Goal: Task Accomplishment & Management: Complete application form

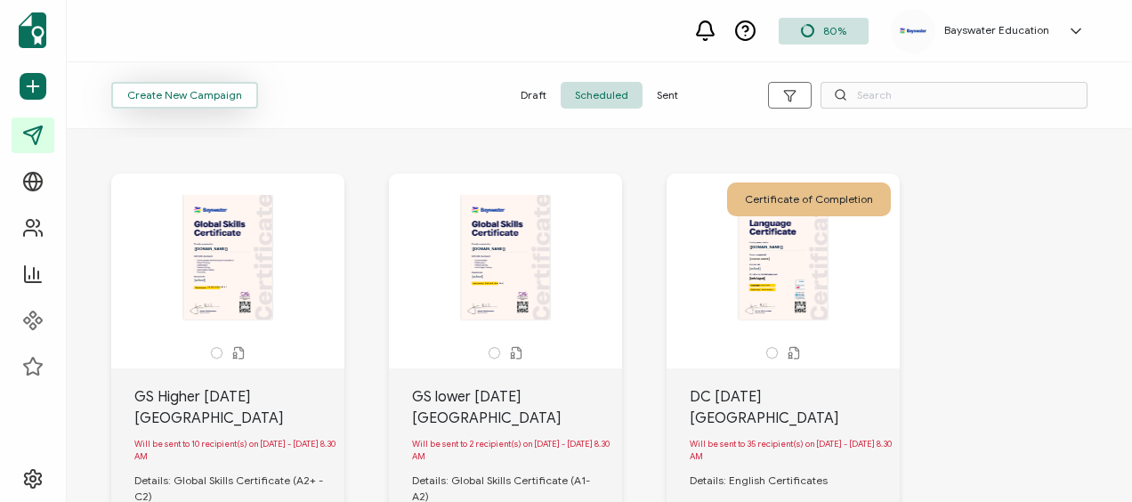
click at [202, 94] on span "Create New Campaign" at bounding box center [184, 95] width 115 height 11
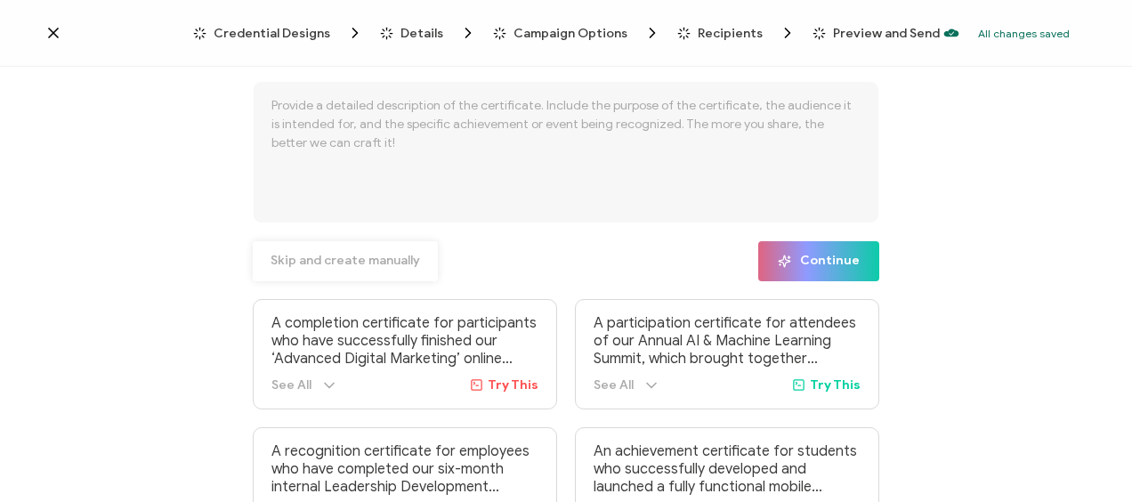
click at [342, 257] on span "Skip and create manually" at bounding box center [344, 260] width 149 height 12
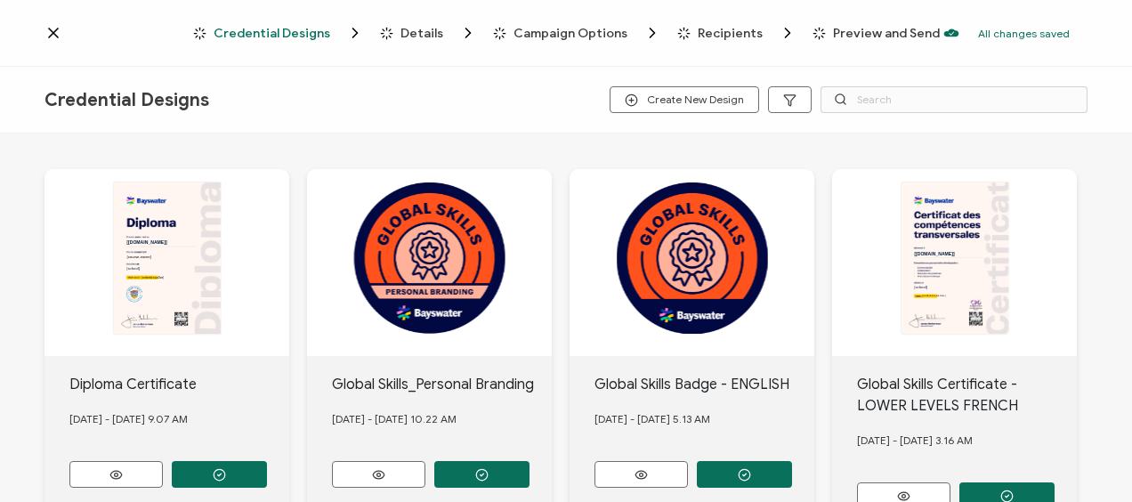
click at [164, 222] on div "The recipient’s full name, which will be automatically filled based on the info…" at bounding box center [166, 262] width 245 height 187
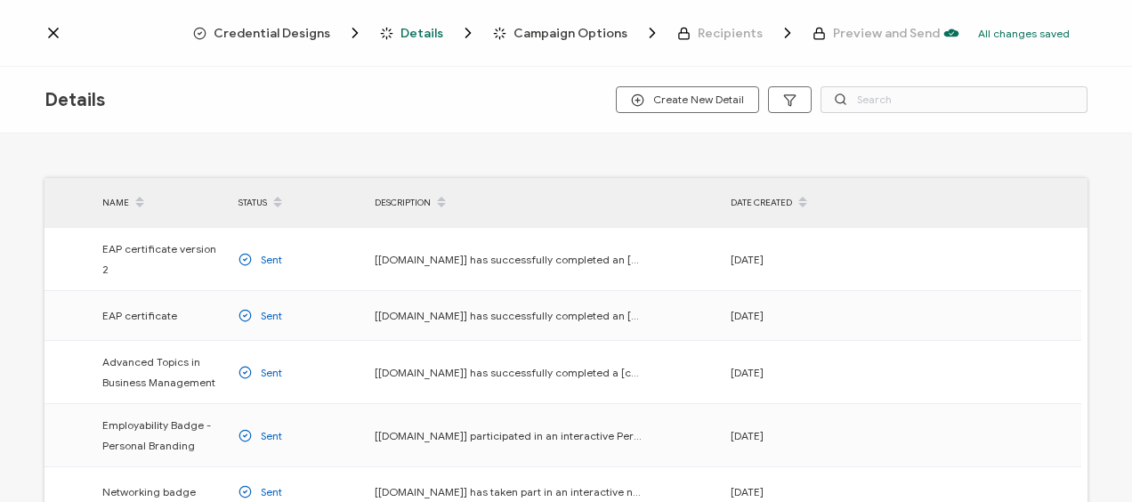
click at [236, 28] on span "Credential Designs" at bounding box center [271, 33] width 117 height 13
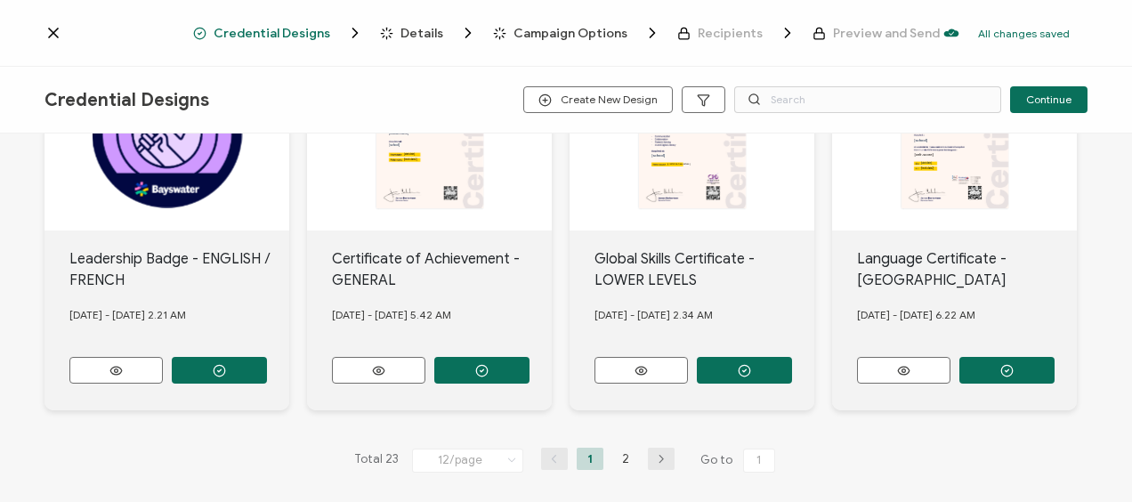
scroll to position [1000, 0]
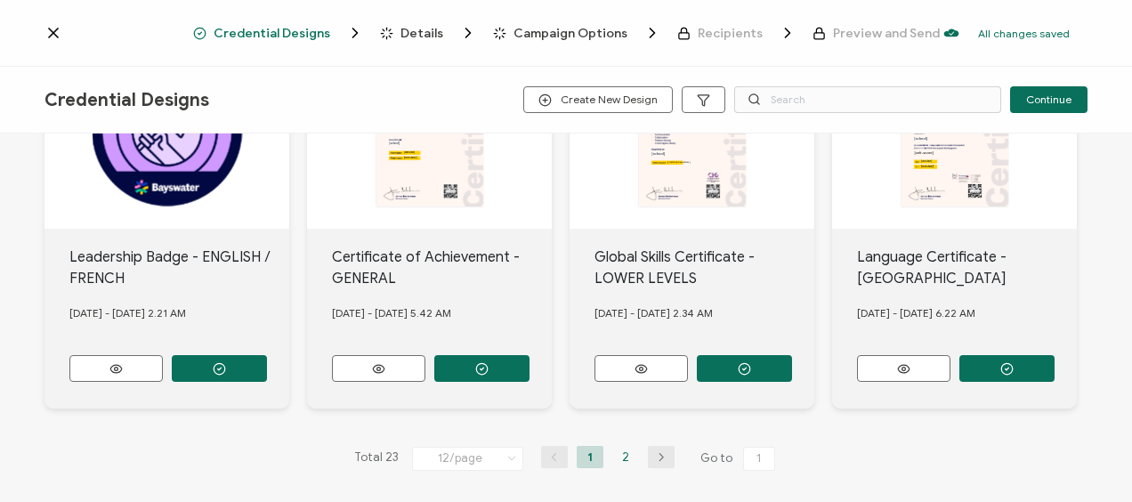
click at [619, 447] on li "2" at bounding box center [625, 457] width 27 height 22
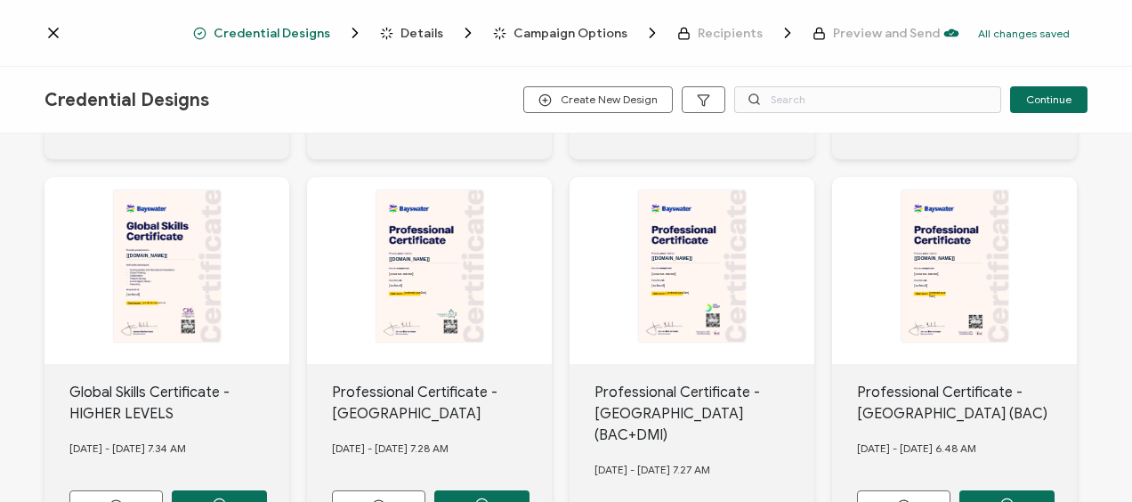
scroll to position [178, 0]
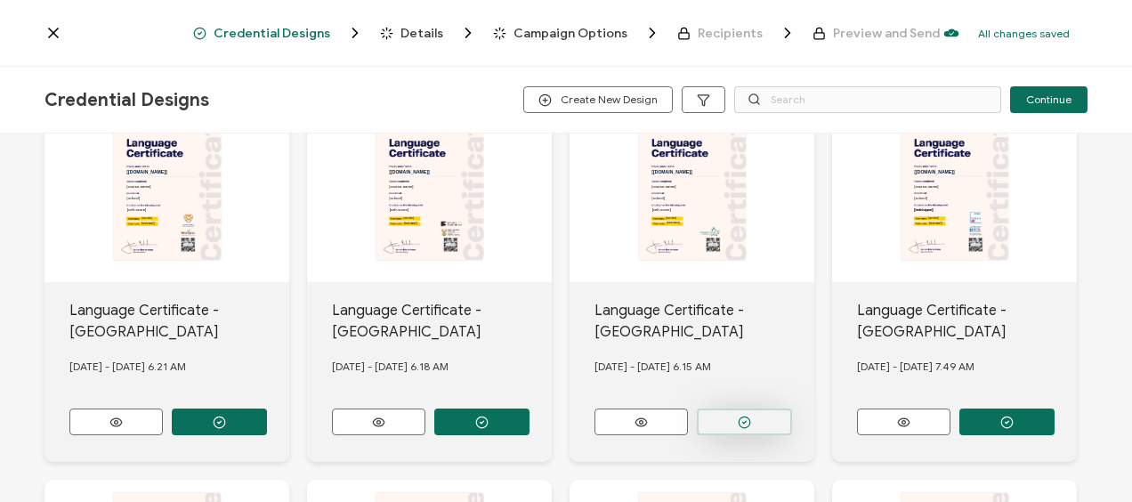
click at [226, 416] on icon "button" at bounding box center [219, 421] width 13 height 13
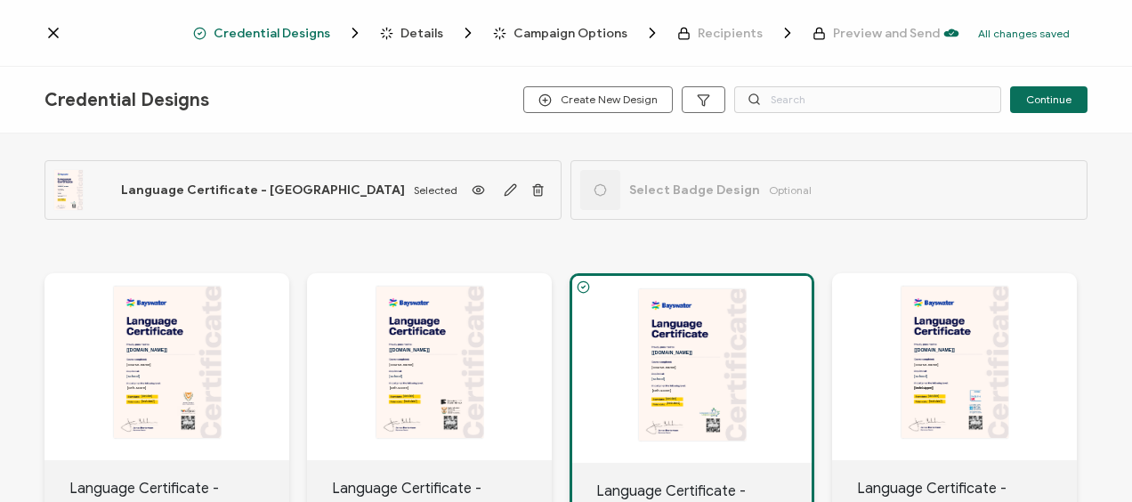
scroll to position [0, 0]
click at [477, 190] on circle at bounding box center [479, 191] width 4 height 4
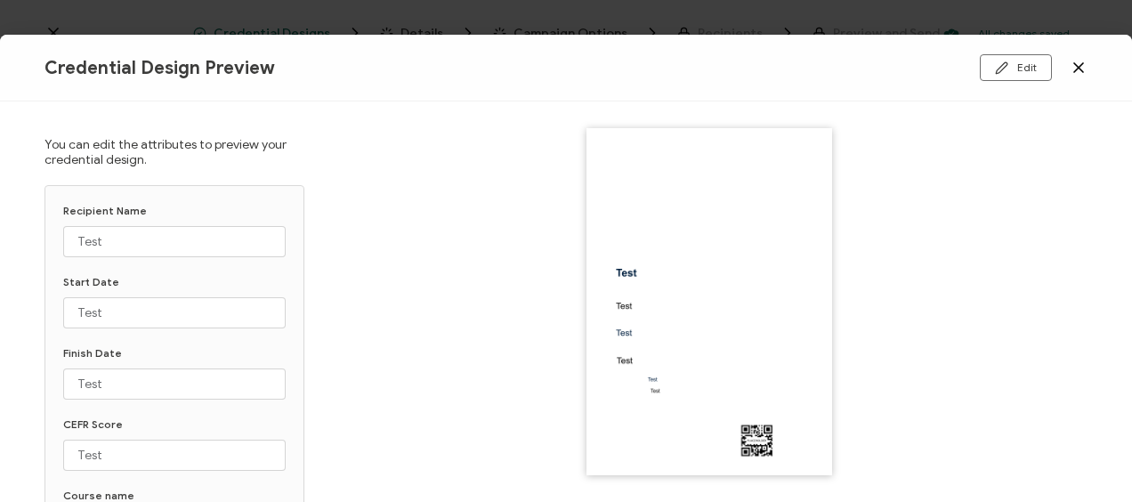
click at [1074, 66] on icon at bounding box center [1078, 67] width 9 height 9
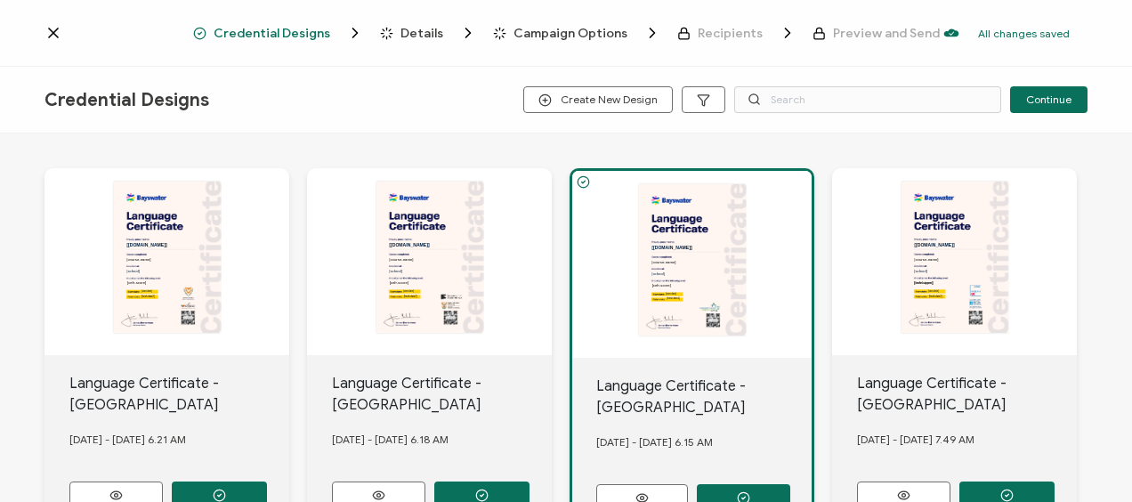
scroll to position [178, 0]
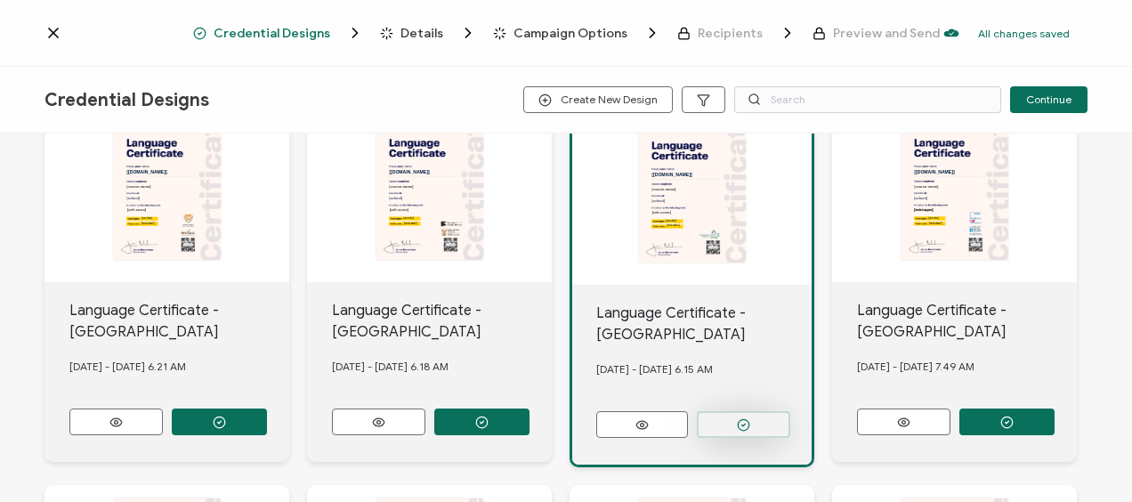
click at [738, 422] on circle "button" at bounding box center [743, 425] width 12 height 12
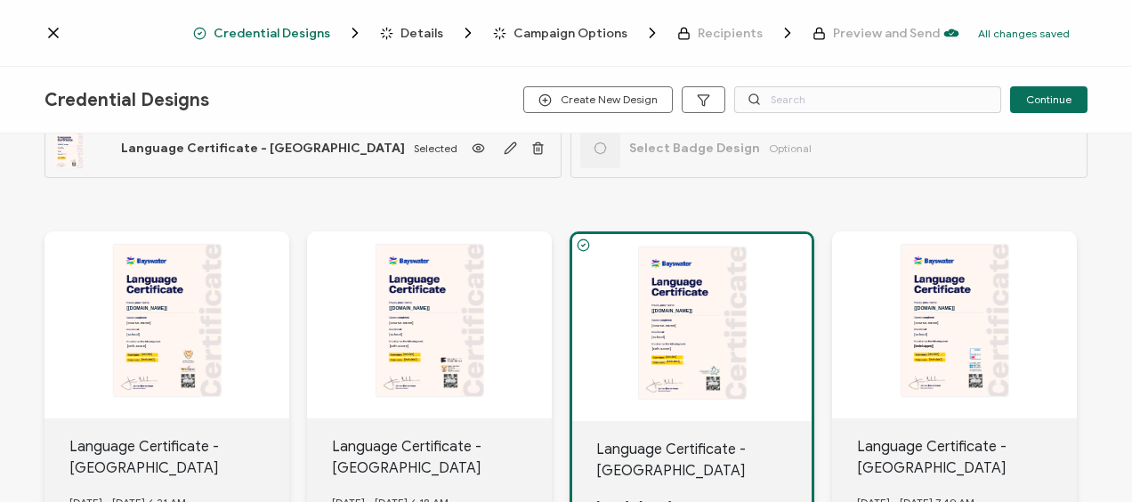
scroll to position [0, 0]
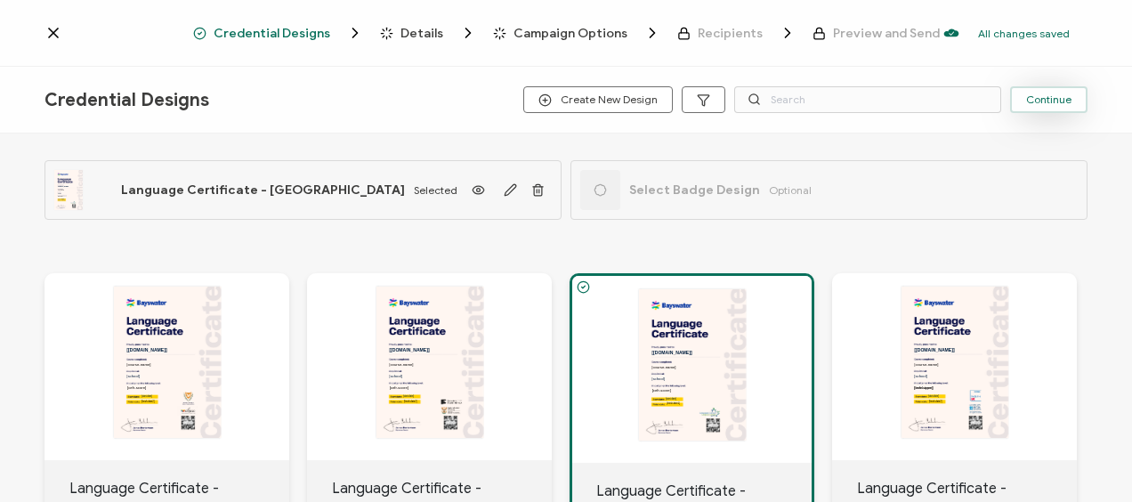
click at [1029, 92] on button "Continue" at bounding box center [1048, 99] width 77 height 27
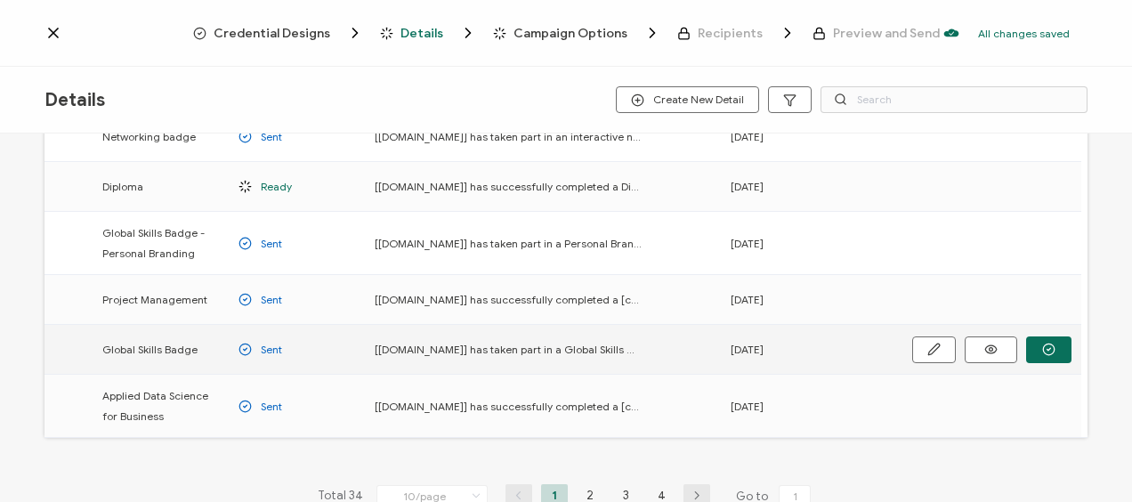
scroll to position [440, 0]
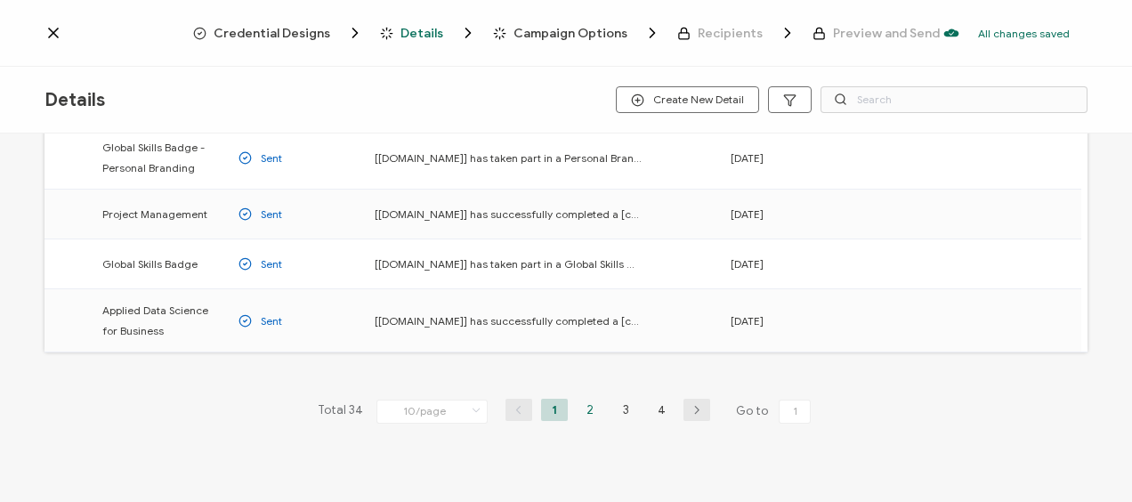
click at [587, 399] on li "2" at bounding box center [589, 410] width 27 height 22
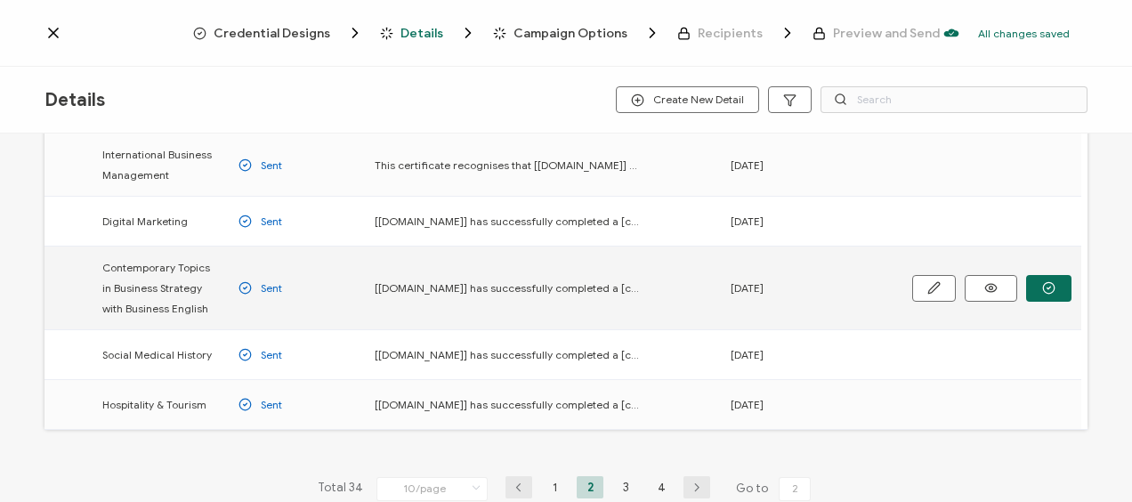
scroll to position [445, 0]
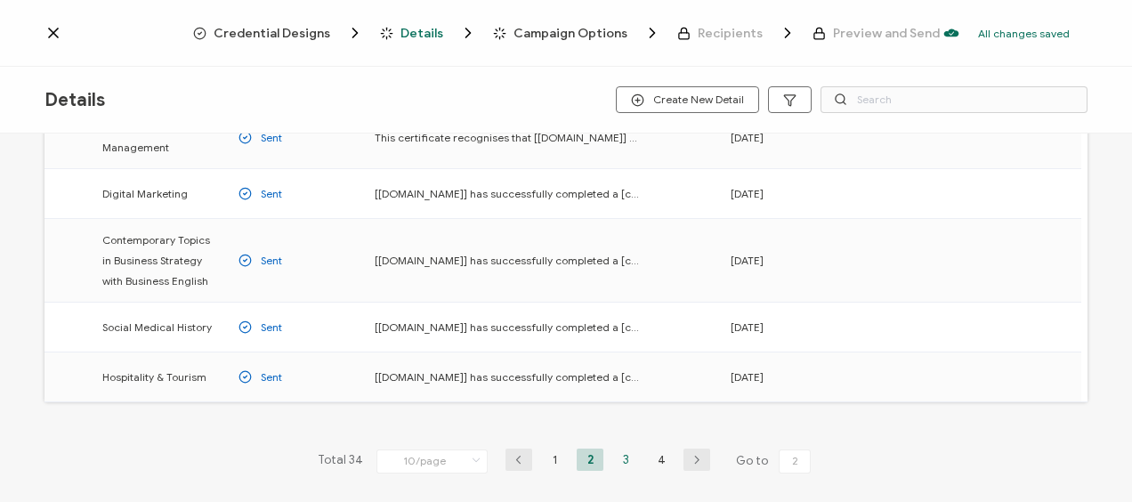
click at [622, 456] on li "3" at bounding box center [625, 459] width 27 height 22
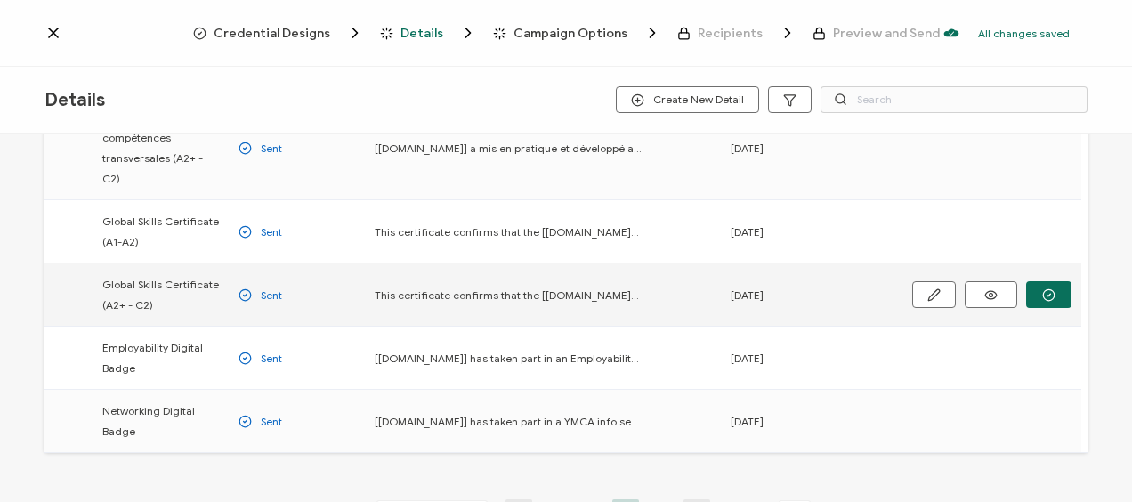
scroll to position [445, 0]
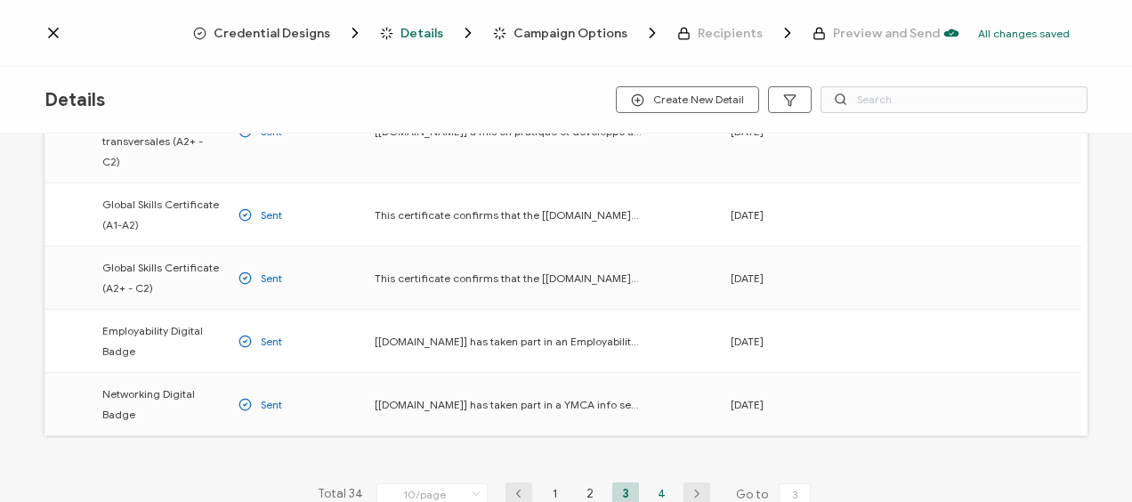
click at [663, 482] on li "4" at bounding box center [661, 493] width 27 height 22
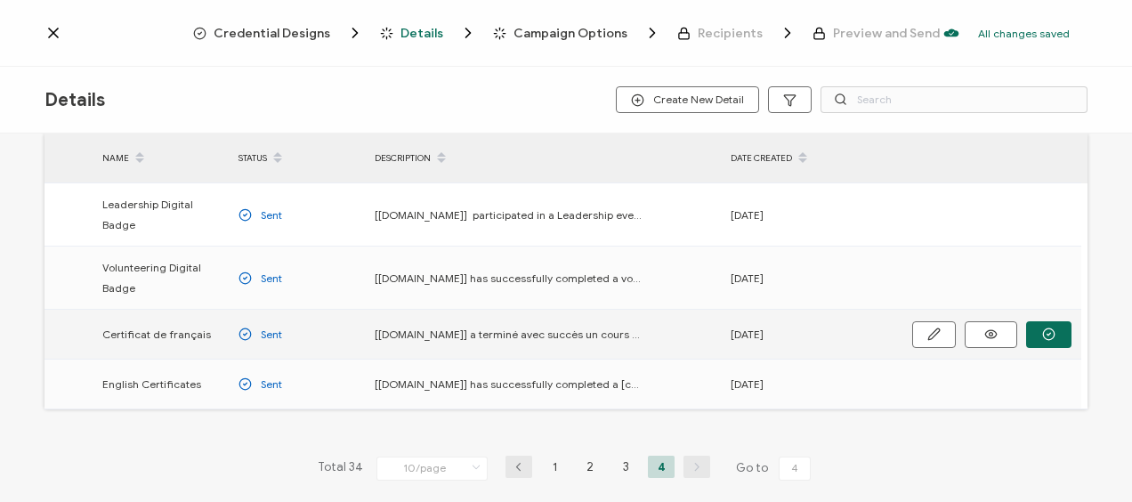
scroll to position [28, 0]
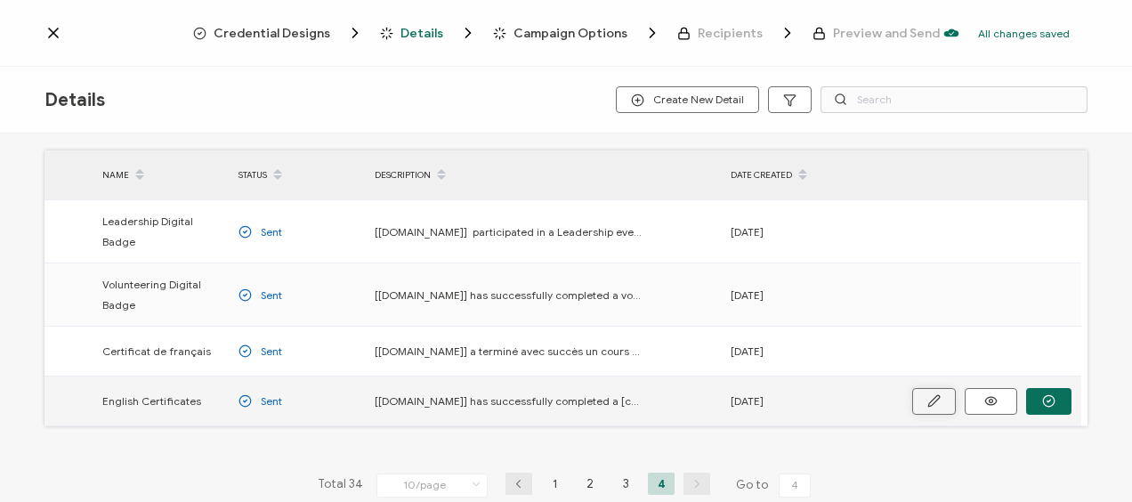
click at [0, 0] on icon "button" at bounding box center [0, 0] width 0 height 0
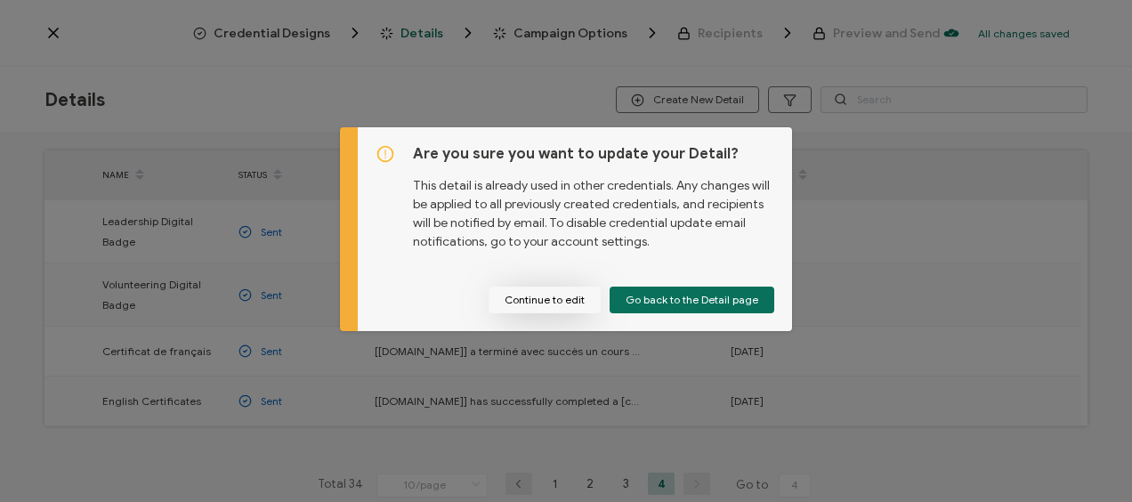
click at [550, 302] on button "Continue to edit" at bounding box center [544, 299] width 112 height 27
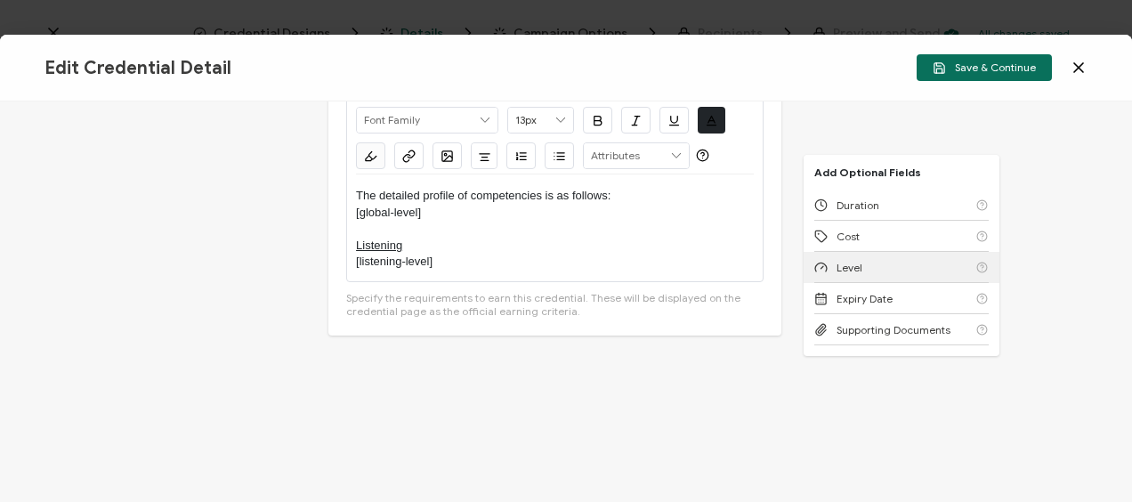
scroll to position [753, 0]
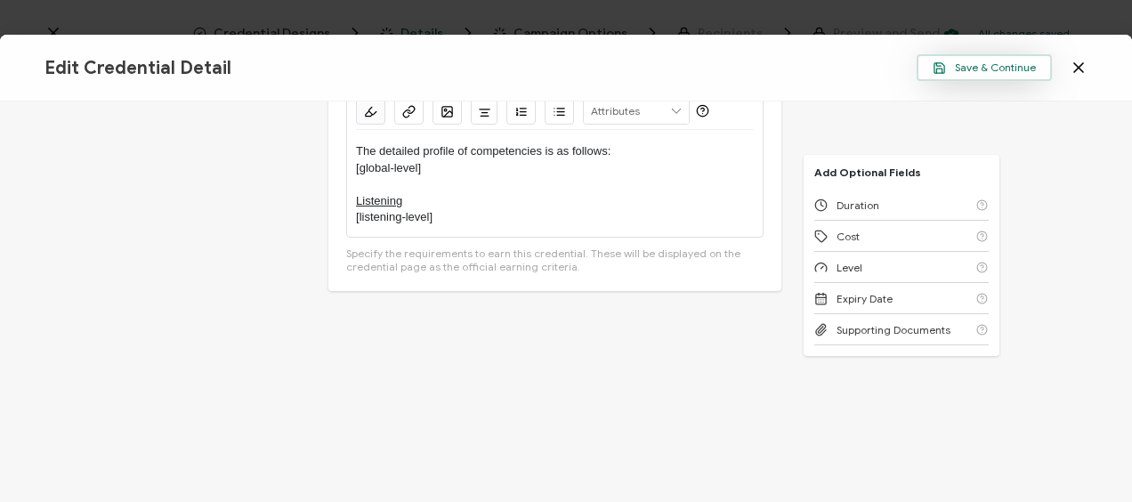
click at [993, 69] on span "Save & Continue" at bounding box center [983, 67] width 103 height 13
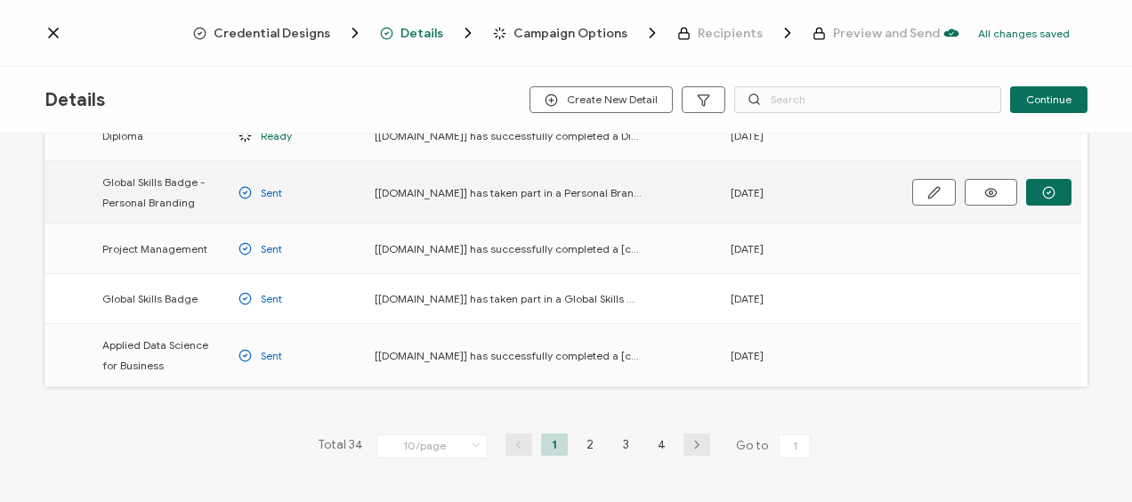
scroll to position [440, 0]
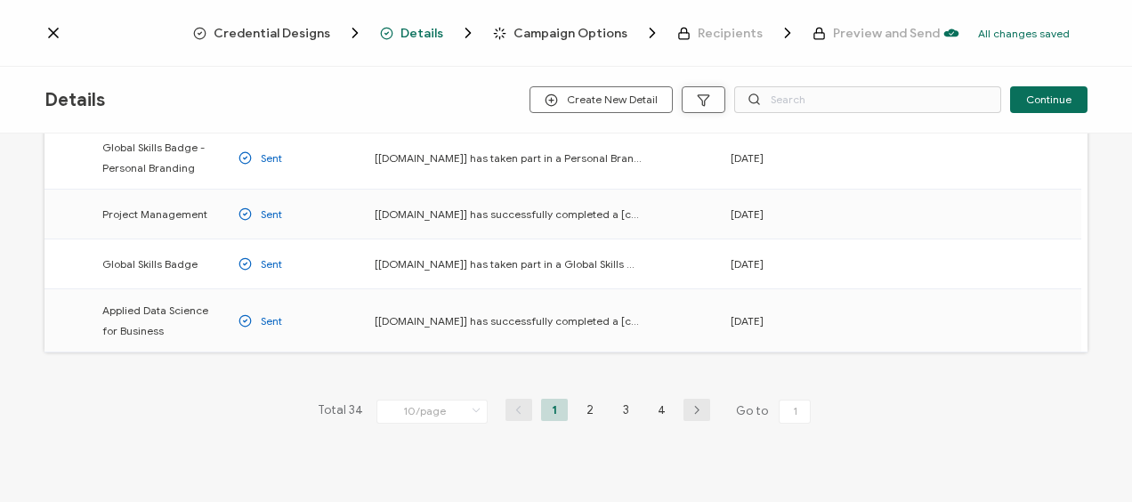
click at [699, 96] on icon "button" at bounding box center [703, 99] width 13 height 13
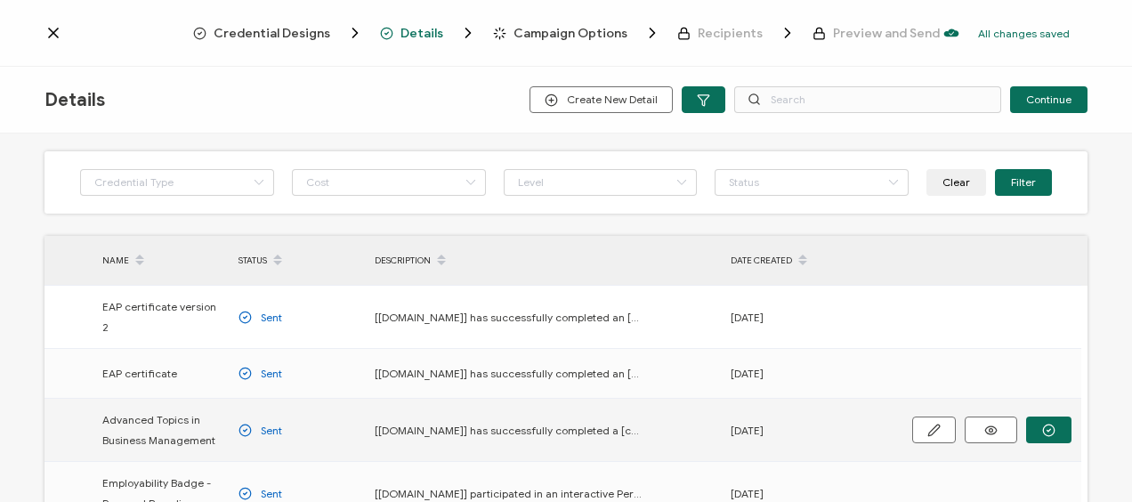
scroll to position [0, 0]
